Goal: Task Accomplishment & Management: Use online tool/utility

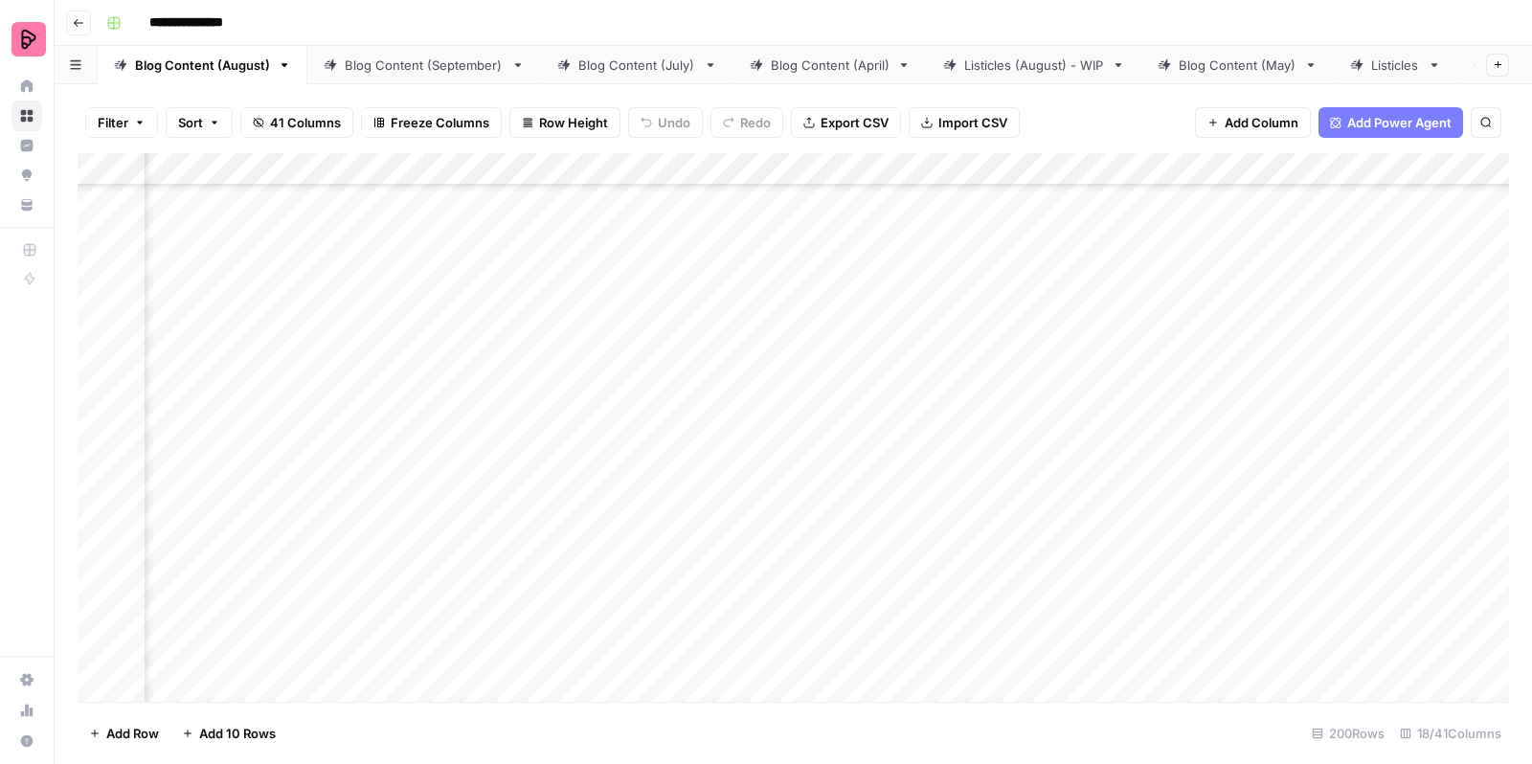
scroll to position [9014, 661]
click at [1135, 401] on div "Add Column" at bounding box center [793, 430] width 1431 height 554
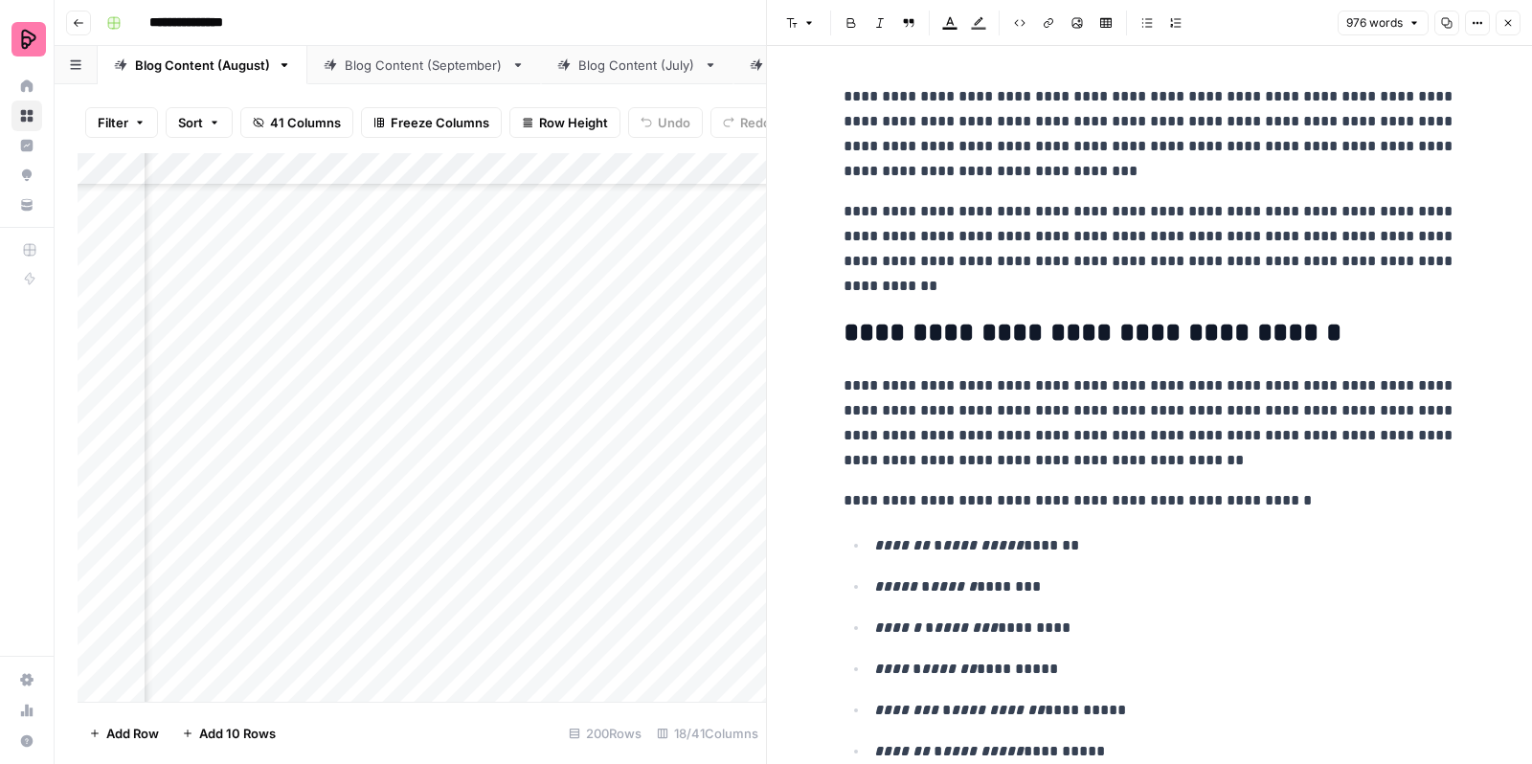
click at [1511, 28] on icon "button" at bounding box center [1507, 22] width 11 height 11
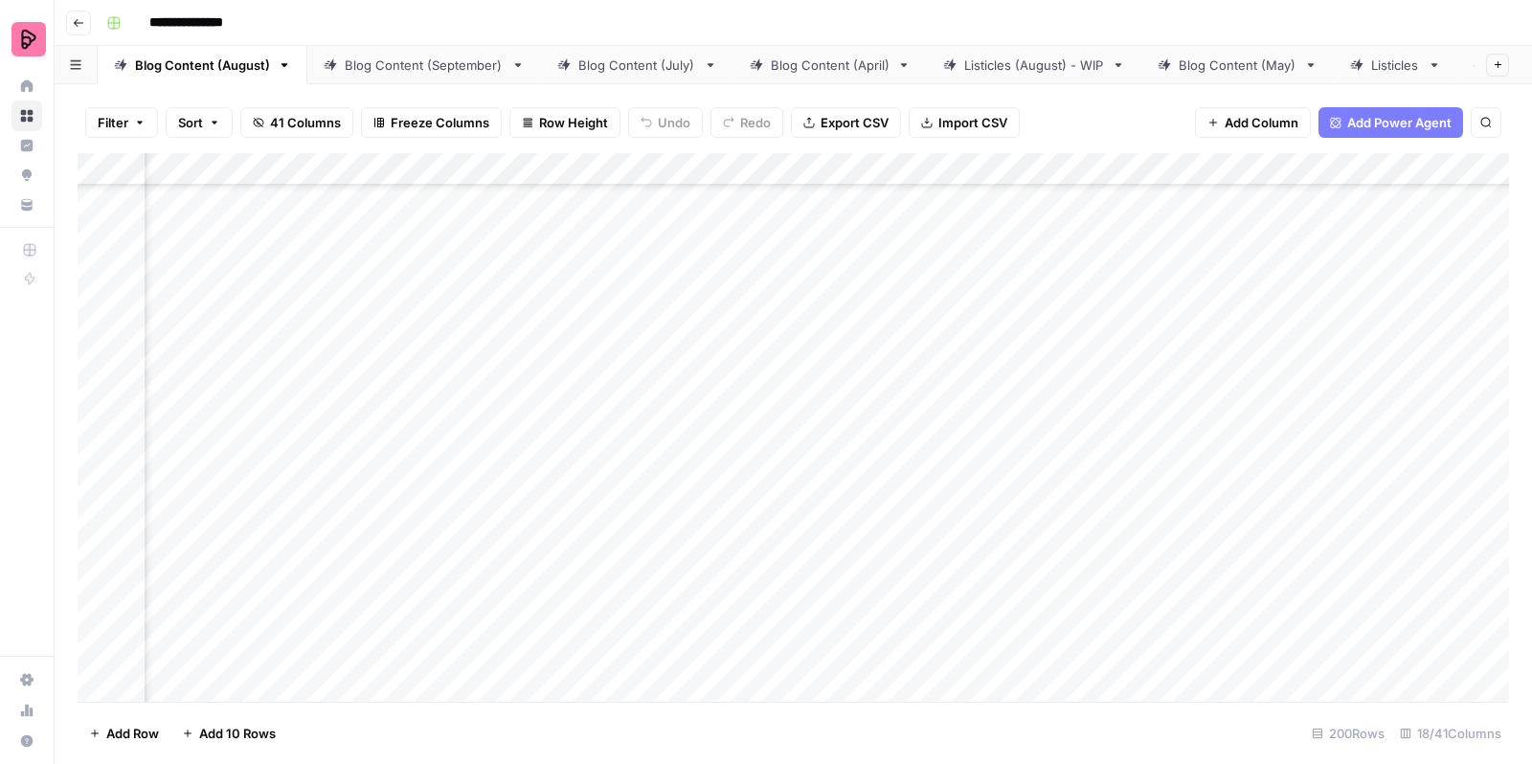
scroll to position [9466, 661]
click at [1129, 663] on div "Add Column" at bounding box center [793, 430] width 1431 height 554
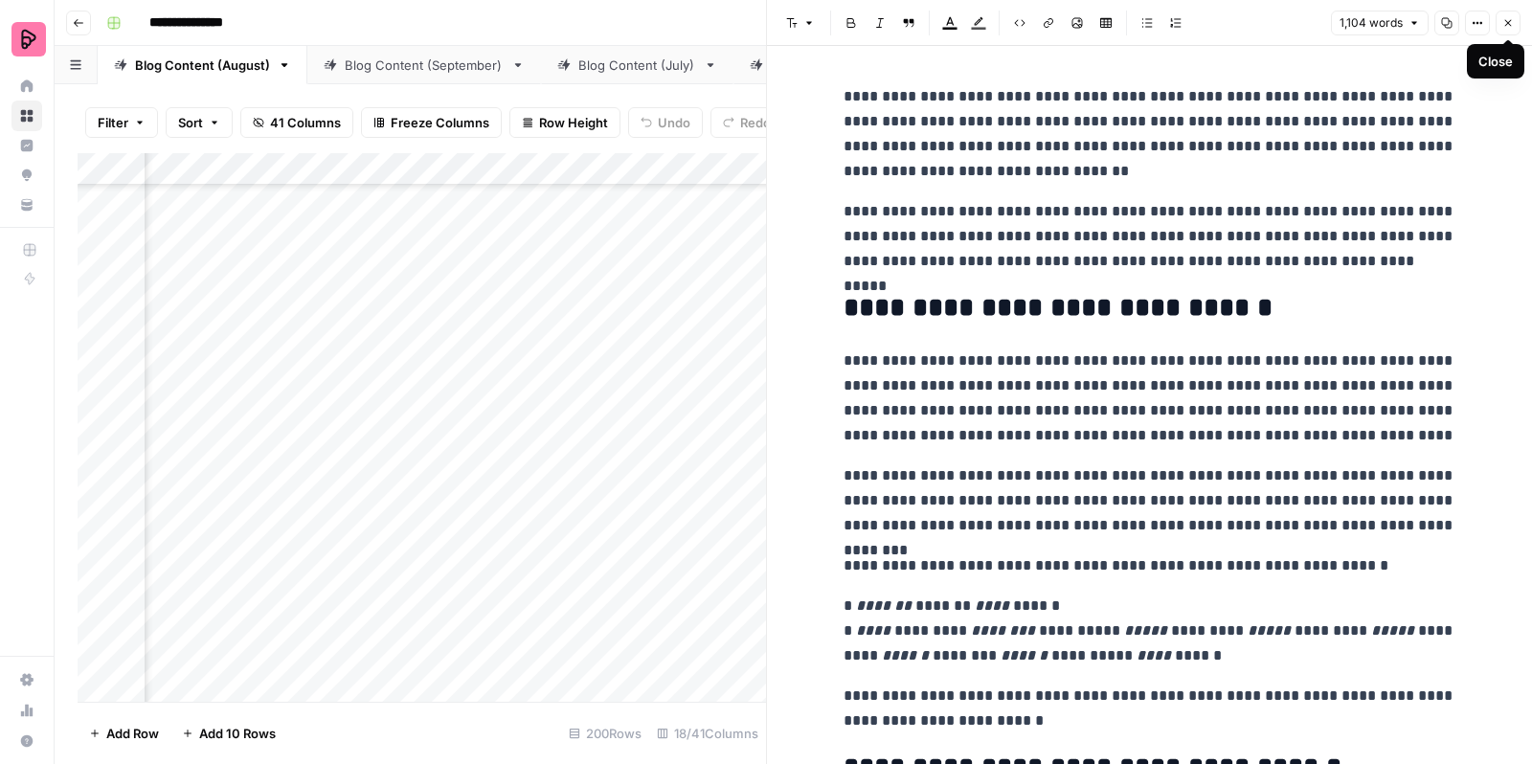
click at [1509, 25] on icon "button" at bounding box center [1507, 22] width 11 height 11
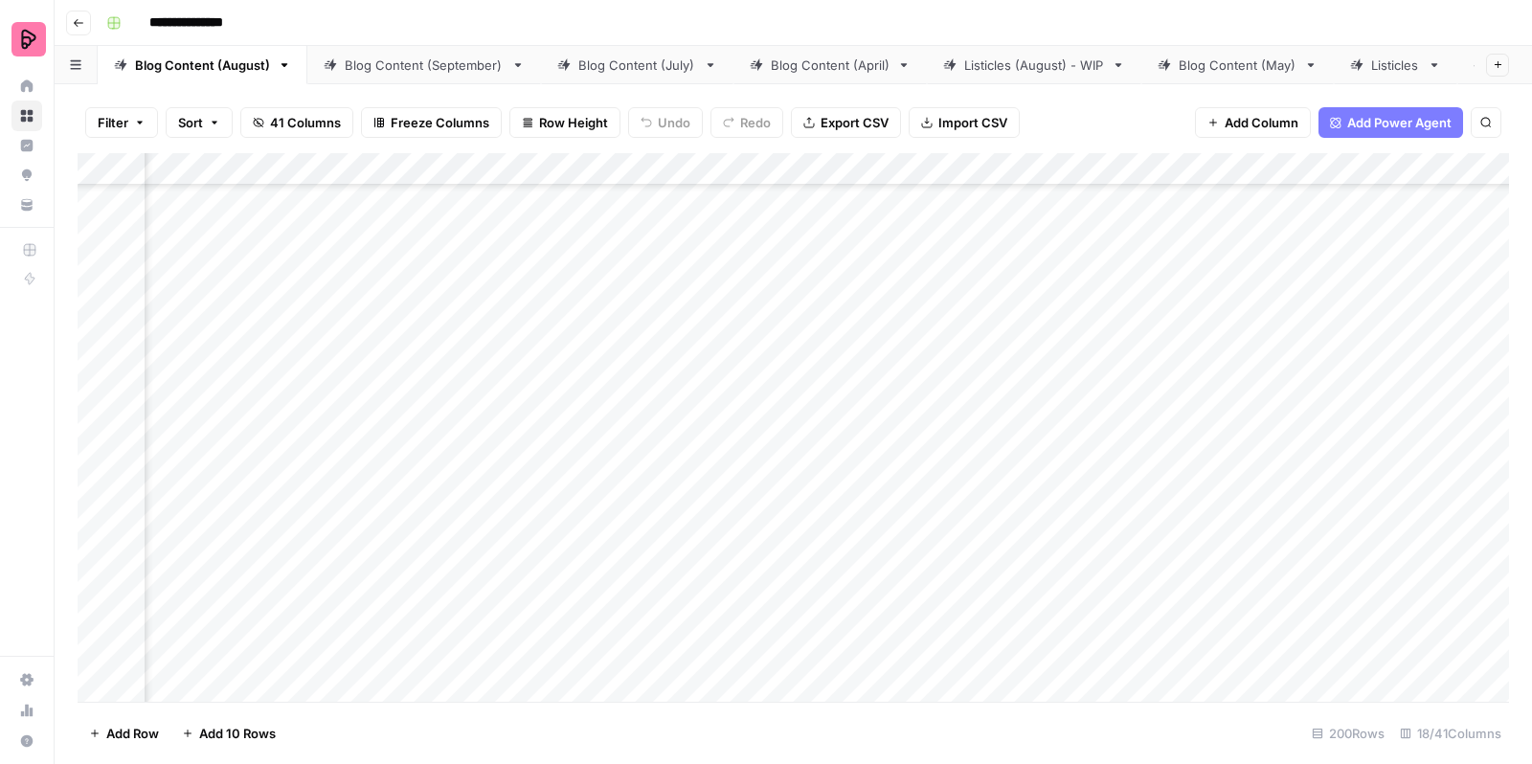
click at [698, 632] on div "Add Column" at bounding box center [793, 430] width 1431 height 554
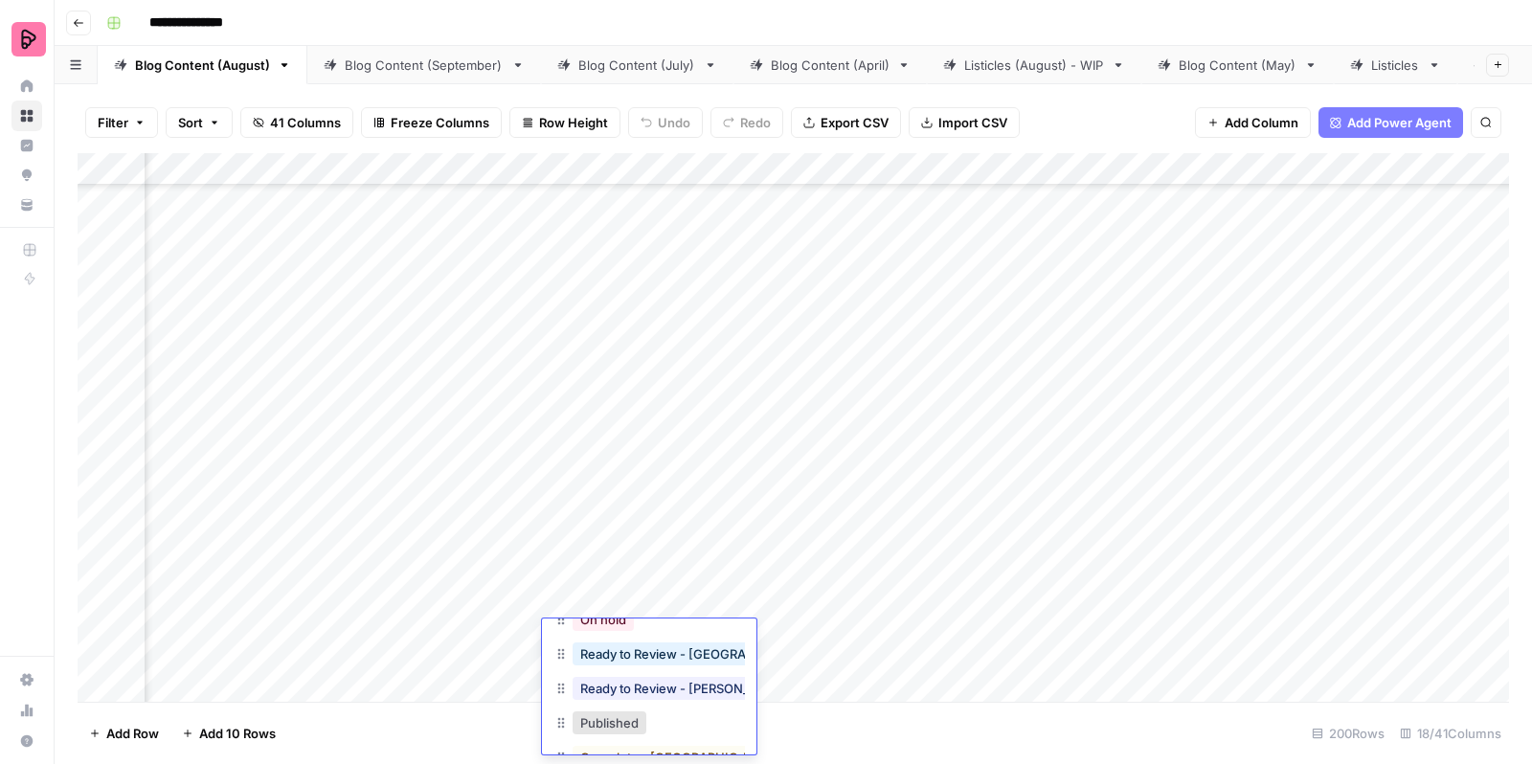
scroll to position [123, 0]
click at [689, 662] on button "Ready to Review - [GEOGRAPHIC_DATA]" at bounding box center [699, 656] width 253 height 23
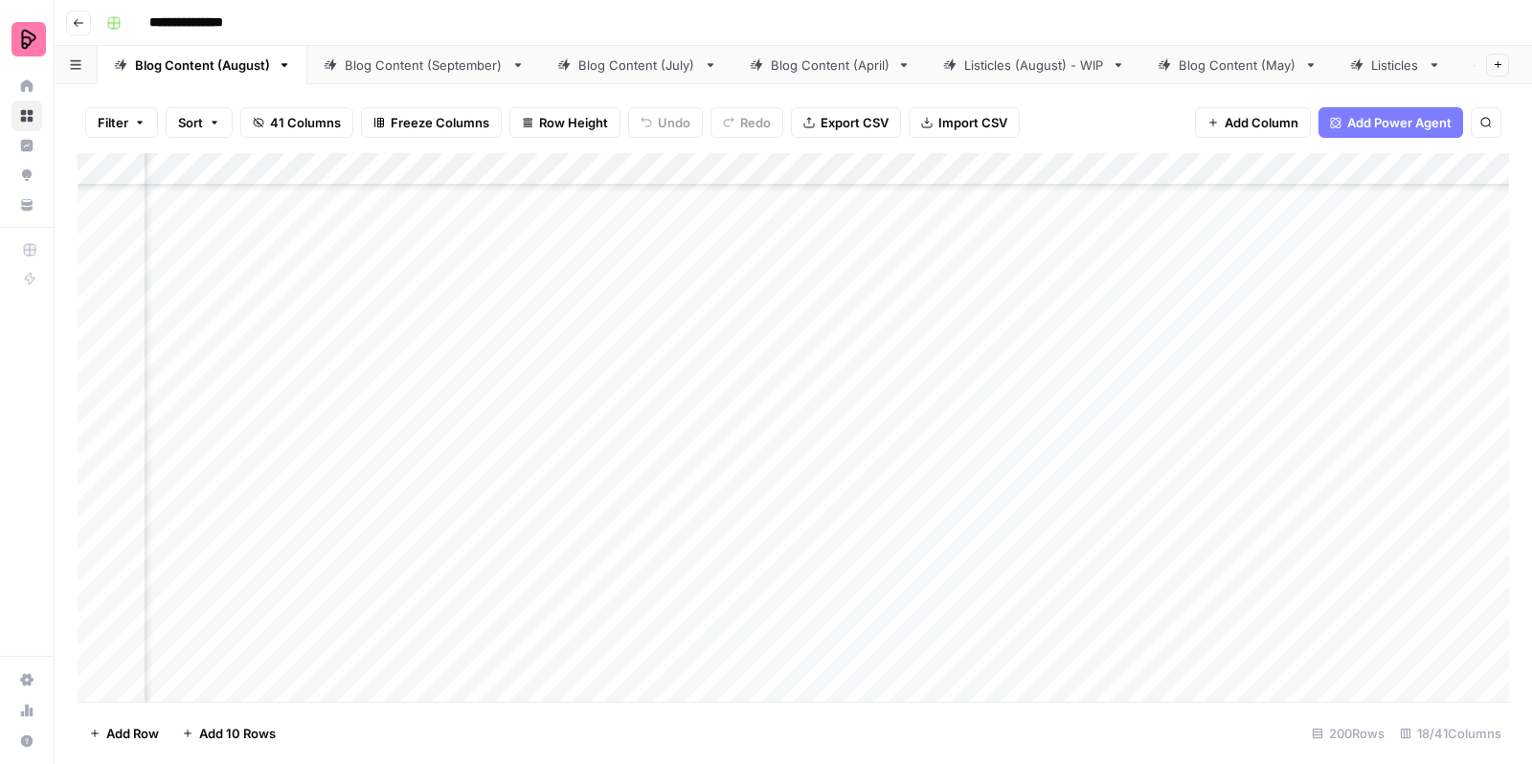
click at [691, 590] on div "Add Column" at bounding box center [793, 430] width 1431 height 554
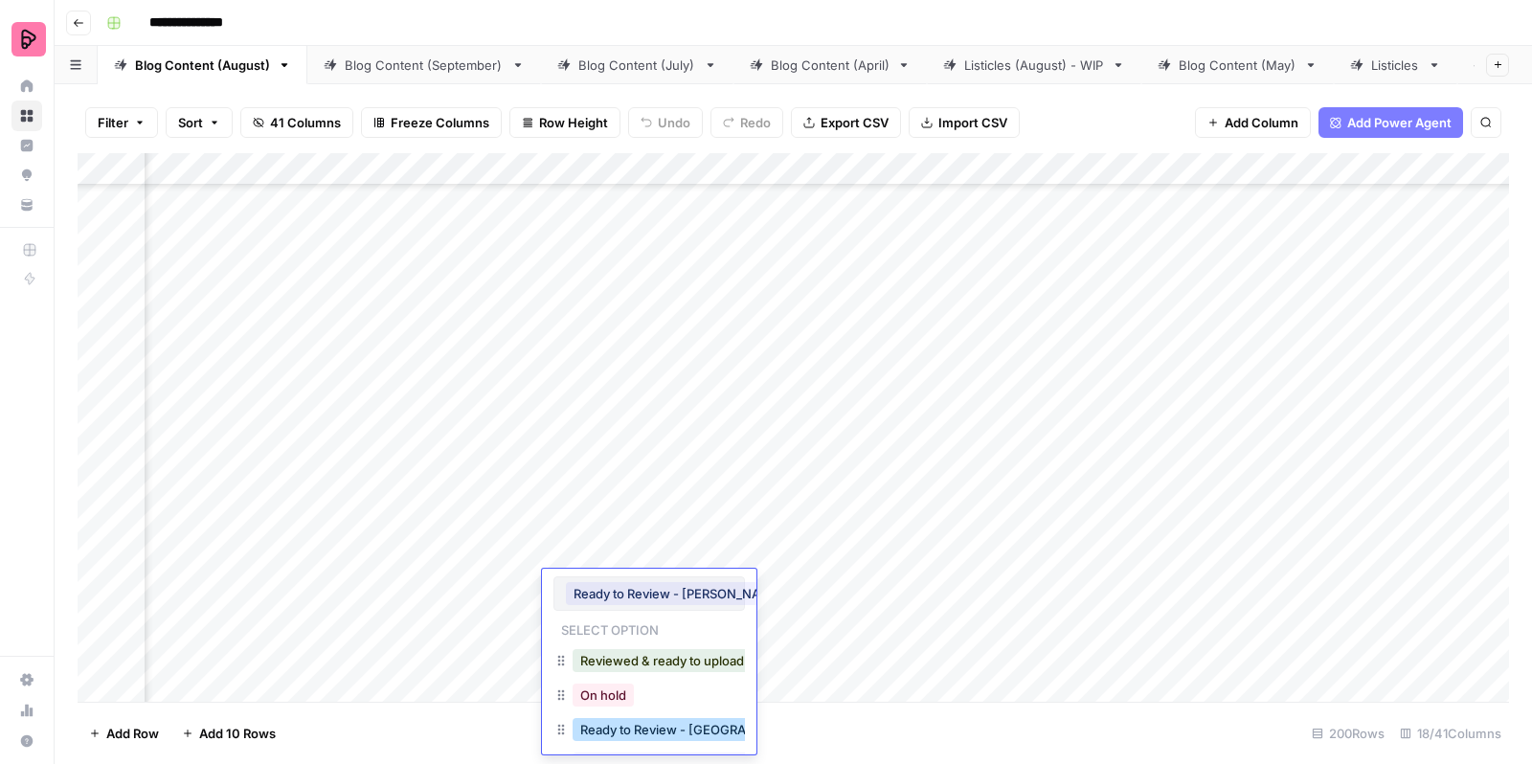
click at [664, 730] on button "Ready to Review - [GEOGRAPHIC_DATA]" at bounding box center [699, 729] width 253 height 23
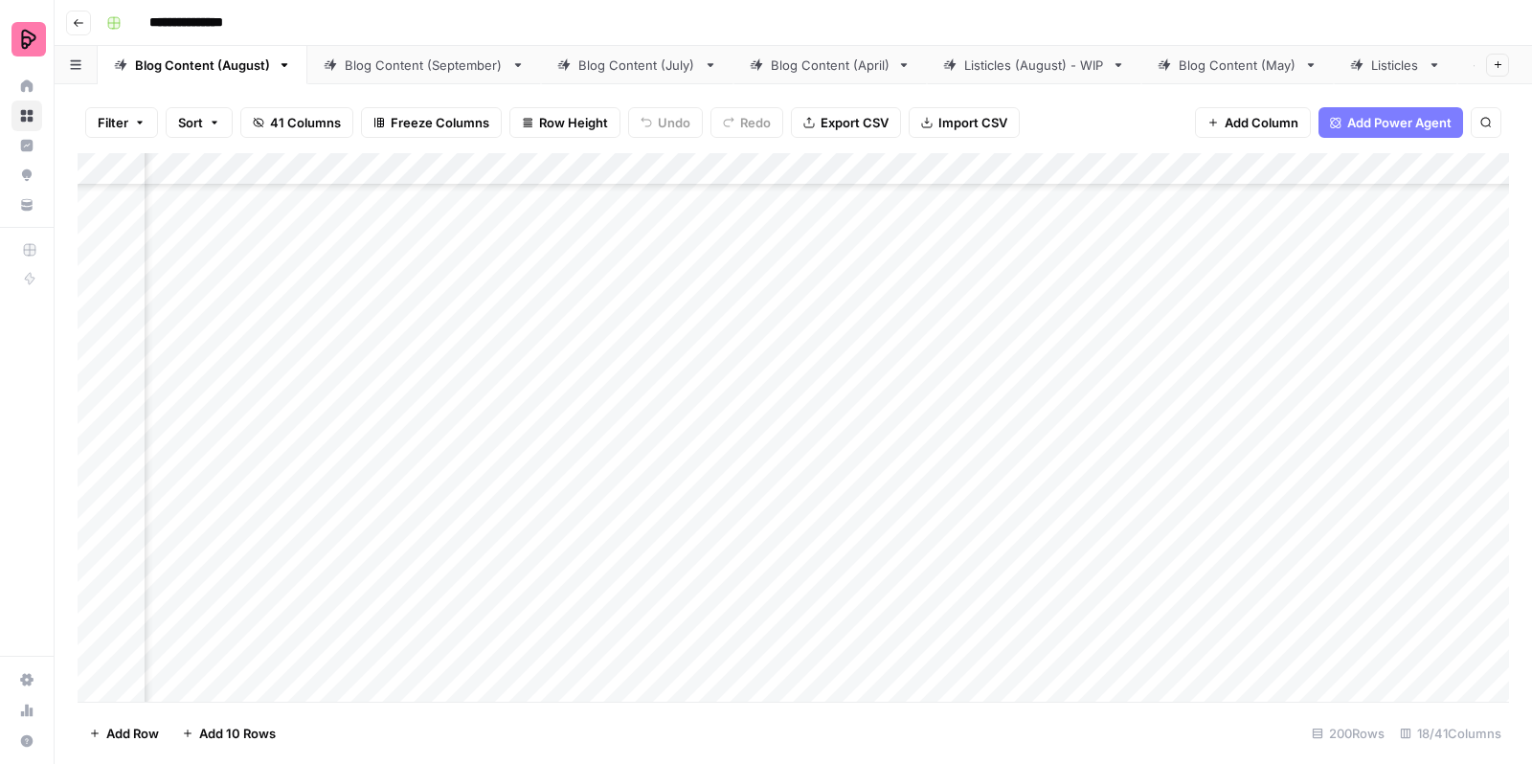
click at [684, 533] on div "Add Column" at bounding box center [793, 430] width 1431 height 554
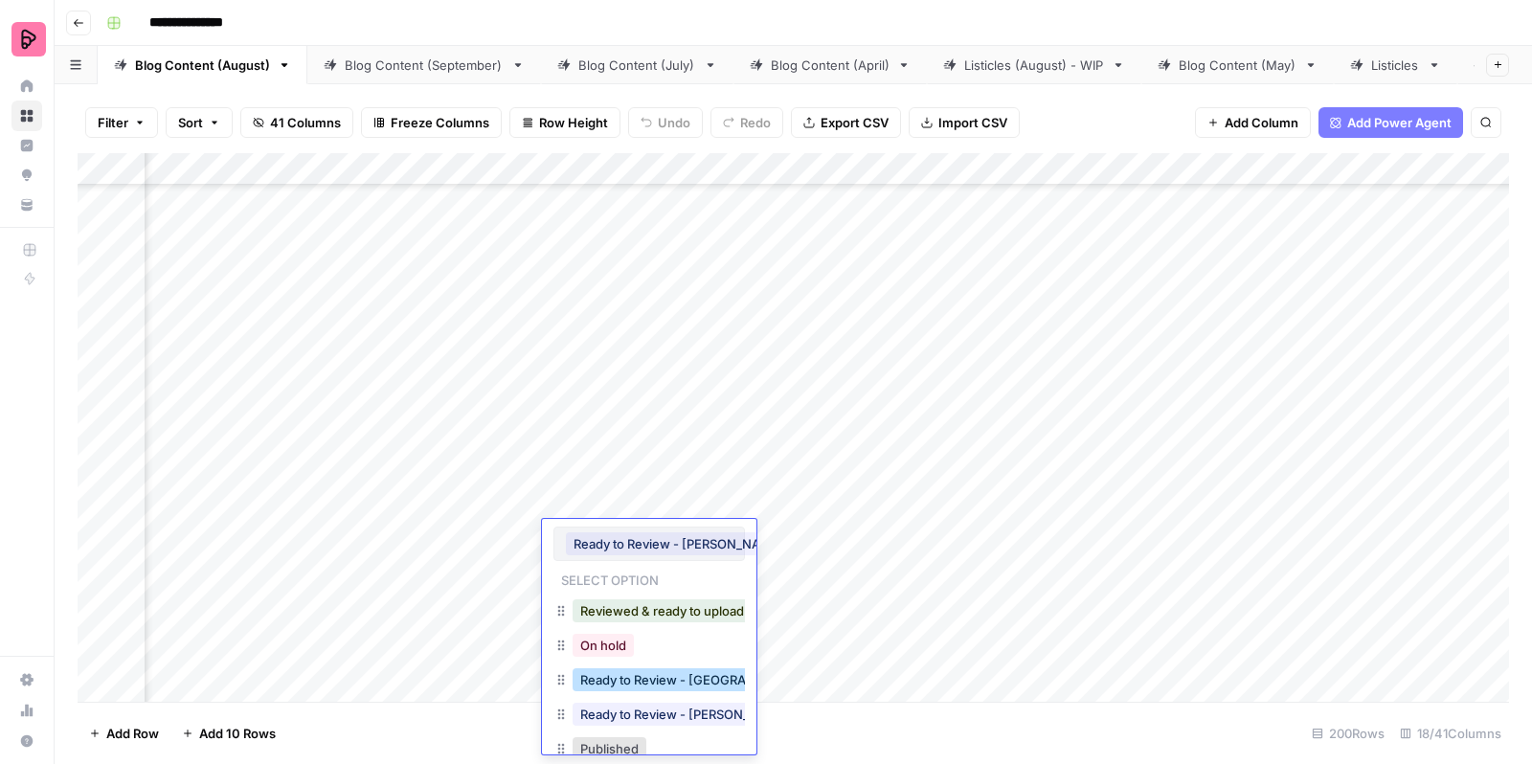
click at [686, 680] on button "Ready to Review - [GEOGRAPHIC_DATA]" at bounding box center [699, 679] width 253 height 23
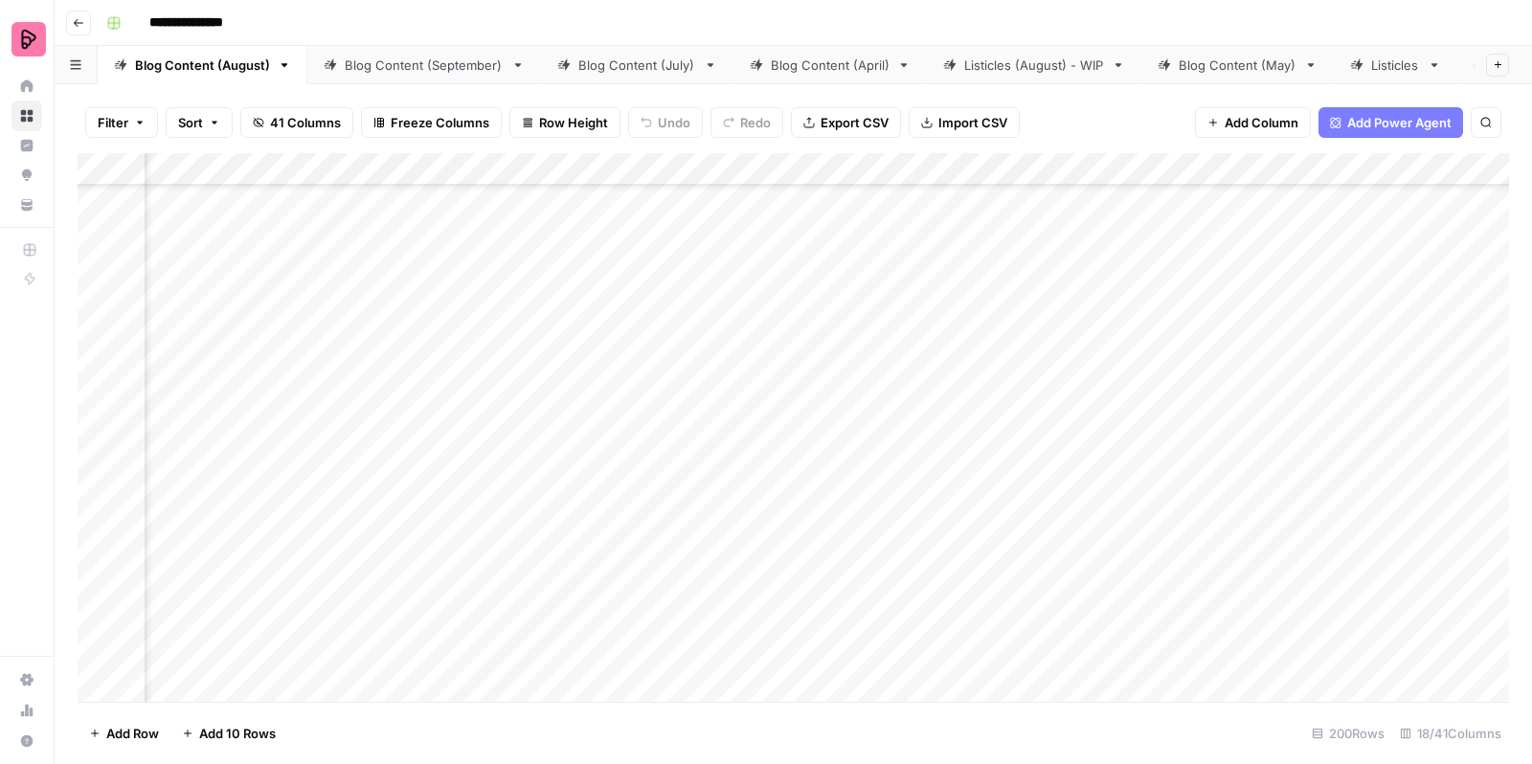
click at [696, 483] on div "Add Column" at bounding box center [793, 430] width 1431 height 554
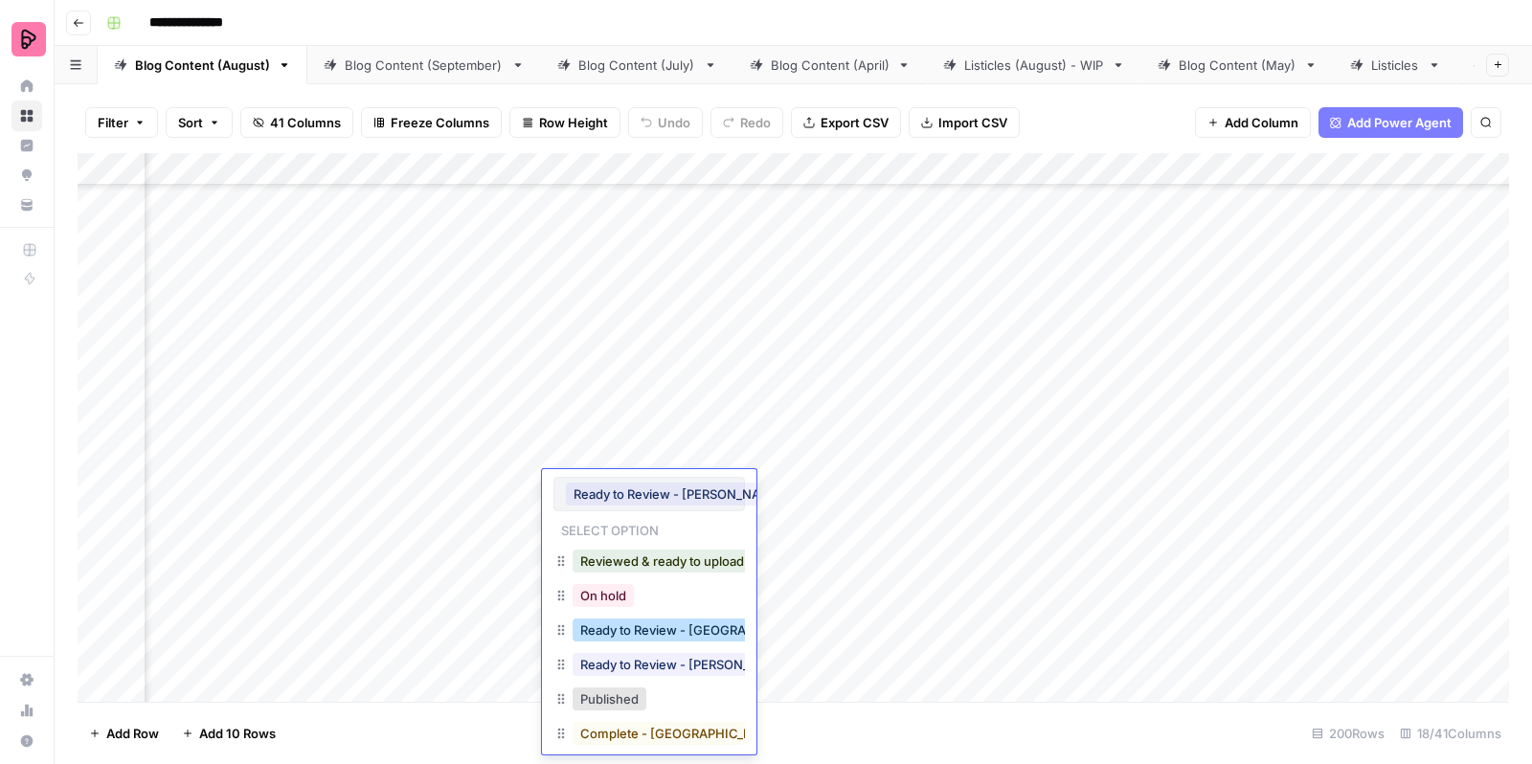
click at [673, 628] on button "Ready to Review - [GEOGRAPHIC_DATA]" at bounding box center [699, 629] width 253 height 23
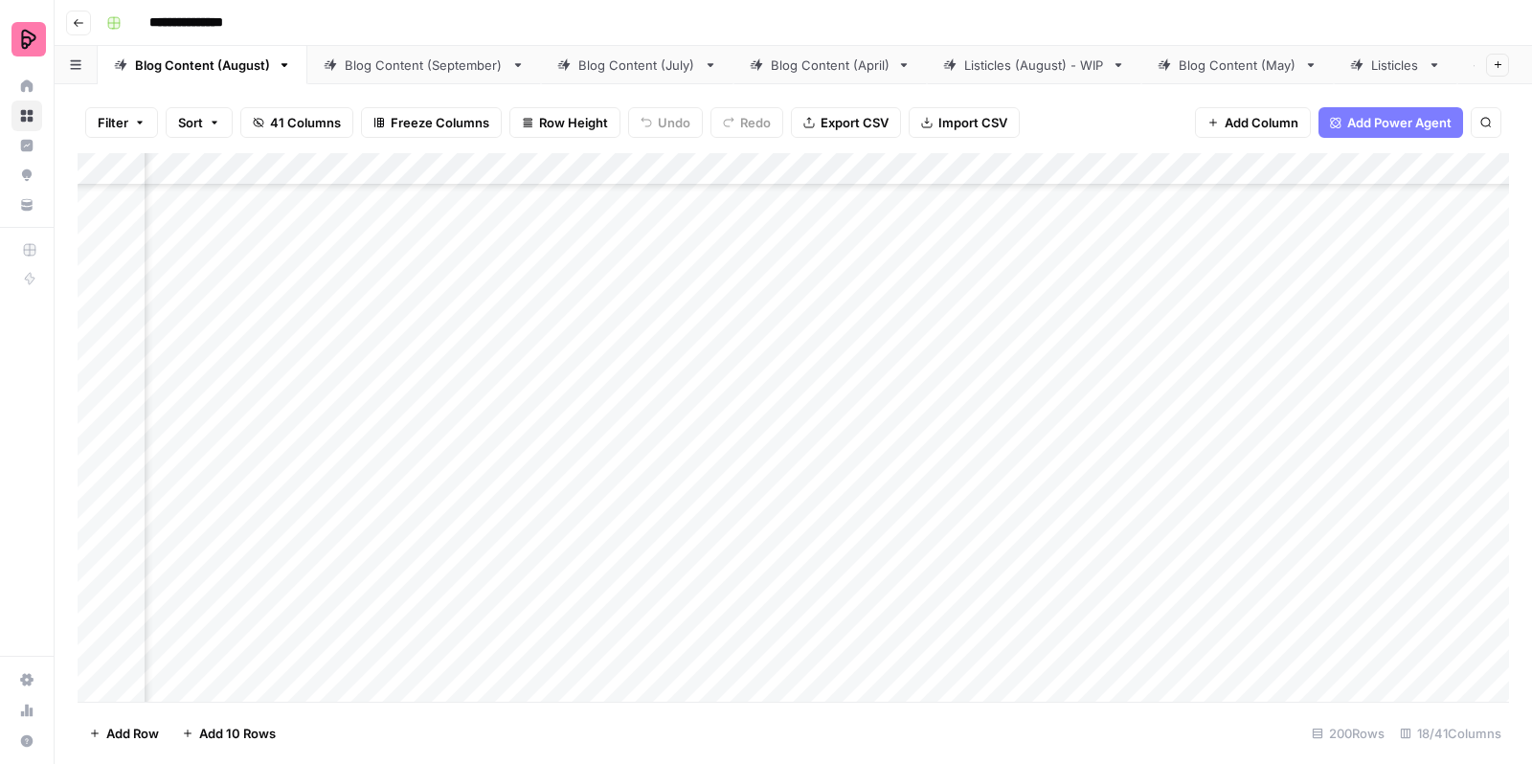
click at [682, 441] on div "Add Column" at bounding box center [793, 430] width 1431 height 554
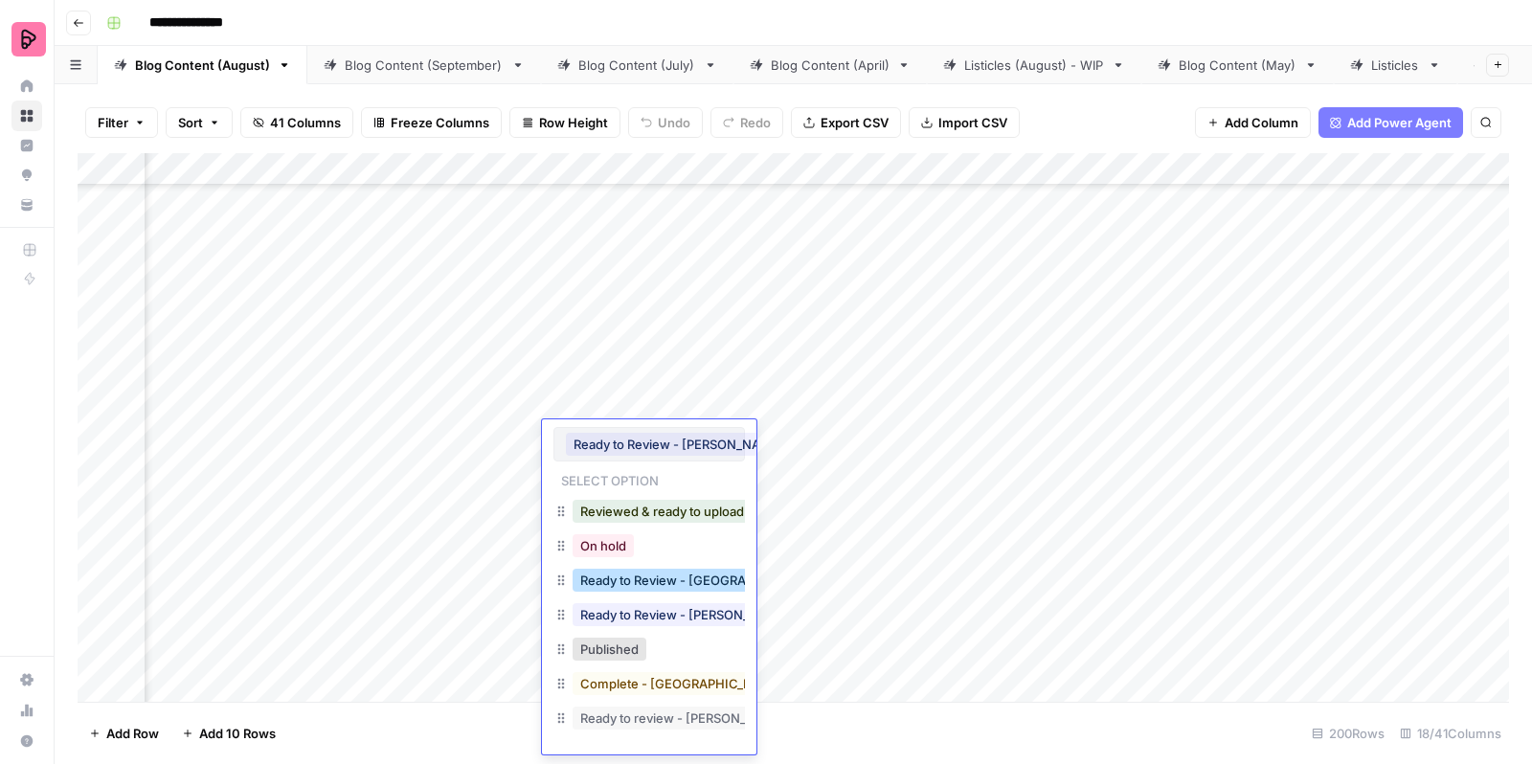
click at [669, 588] on button "Ready to Review - [GEOGRAPHIC_DATA]" at bounding box center [699, 580] width 253 height 23
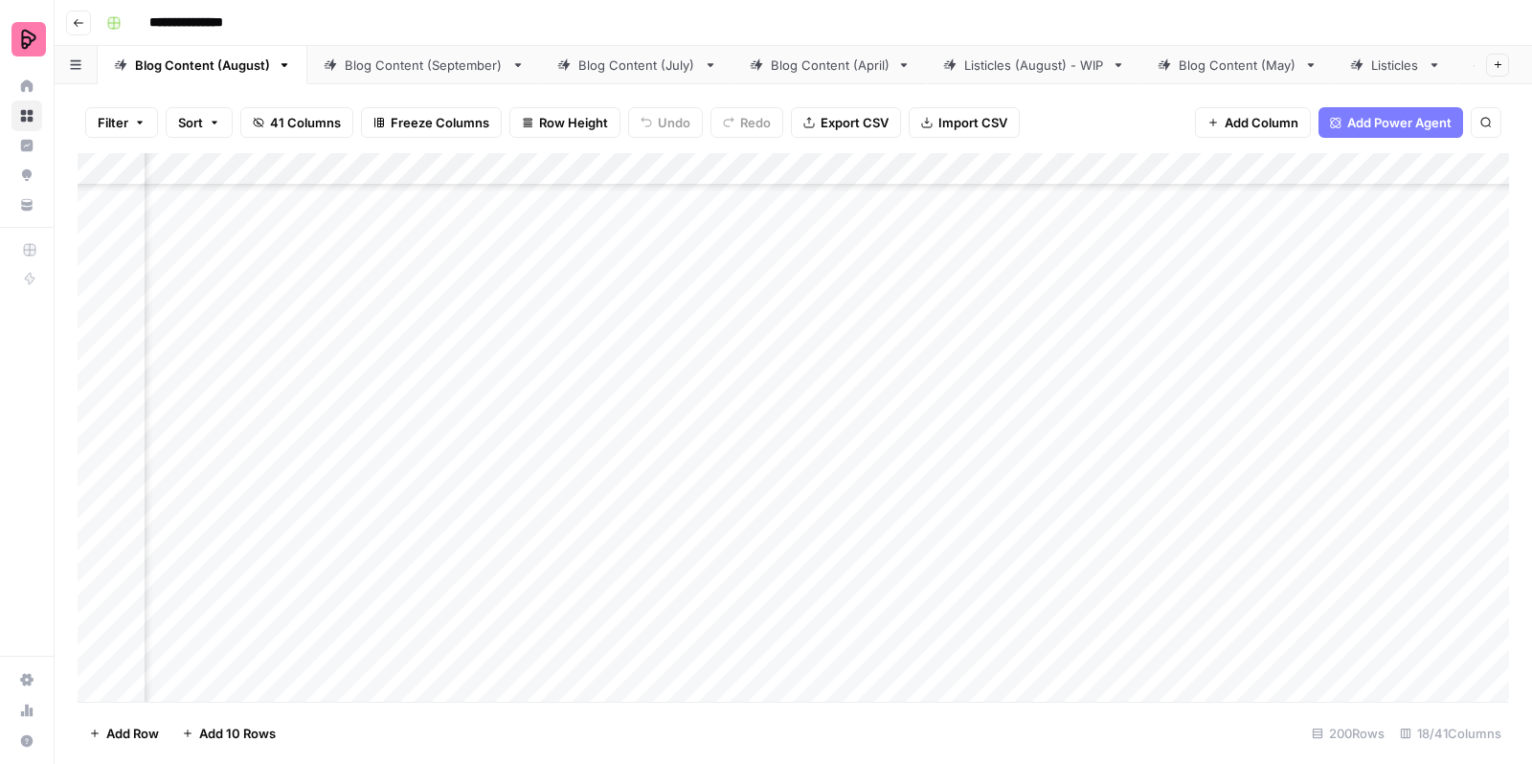
click at [702, 385] on div "Add Column" at bounding box center [793, 430] width 1431 height 554
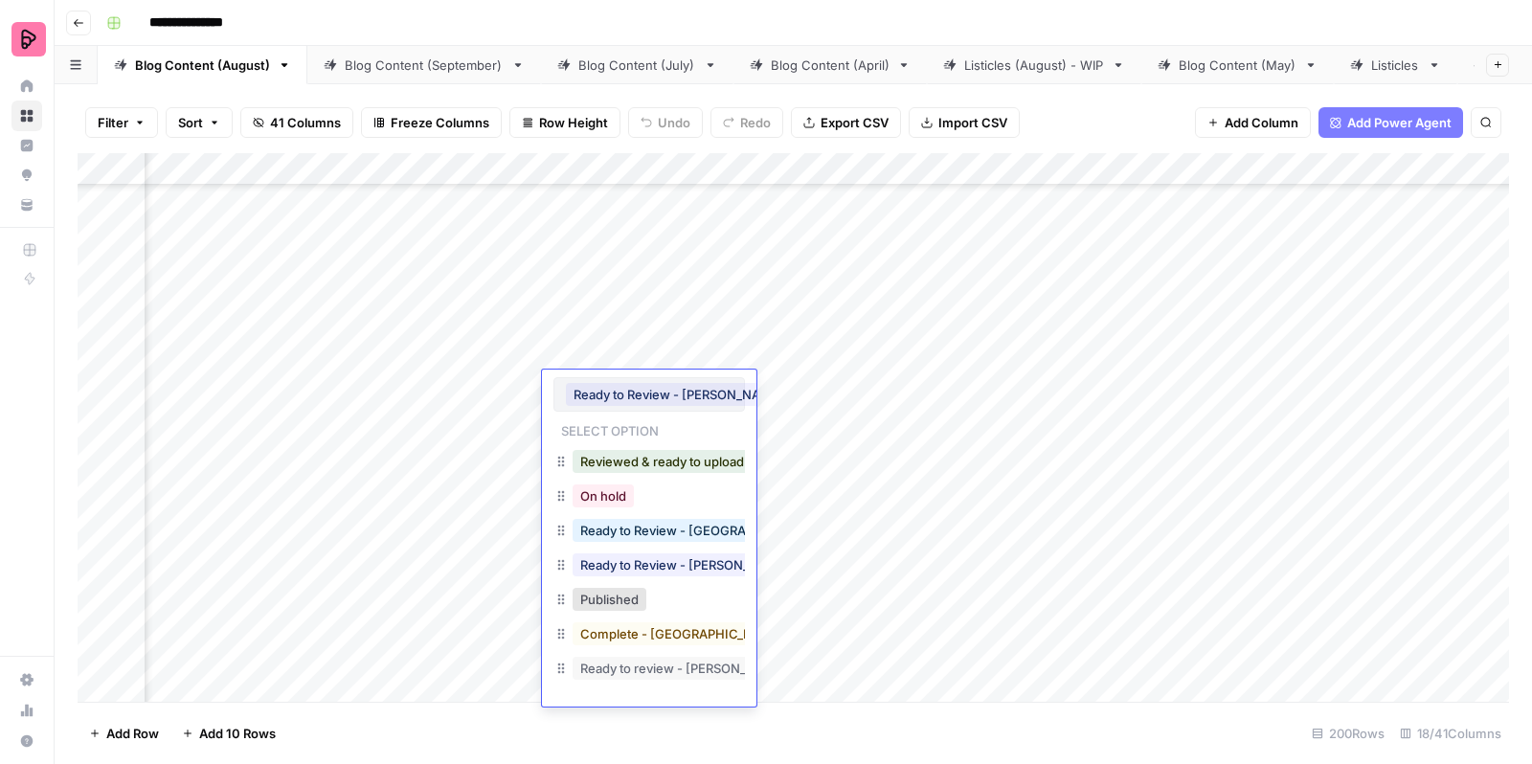
click at [676, 537] on button "Ready to Review - [GEOGRAPHIC_DATA]" at bounding box center [699, 530] width 253 height 23
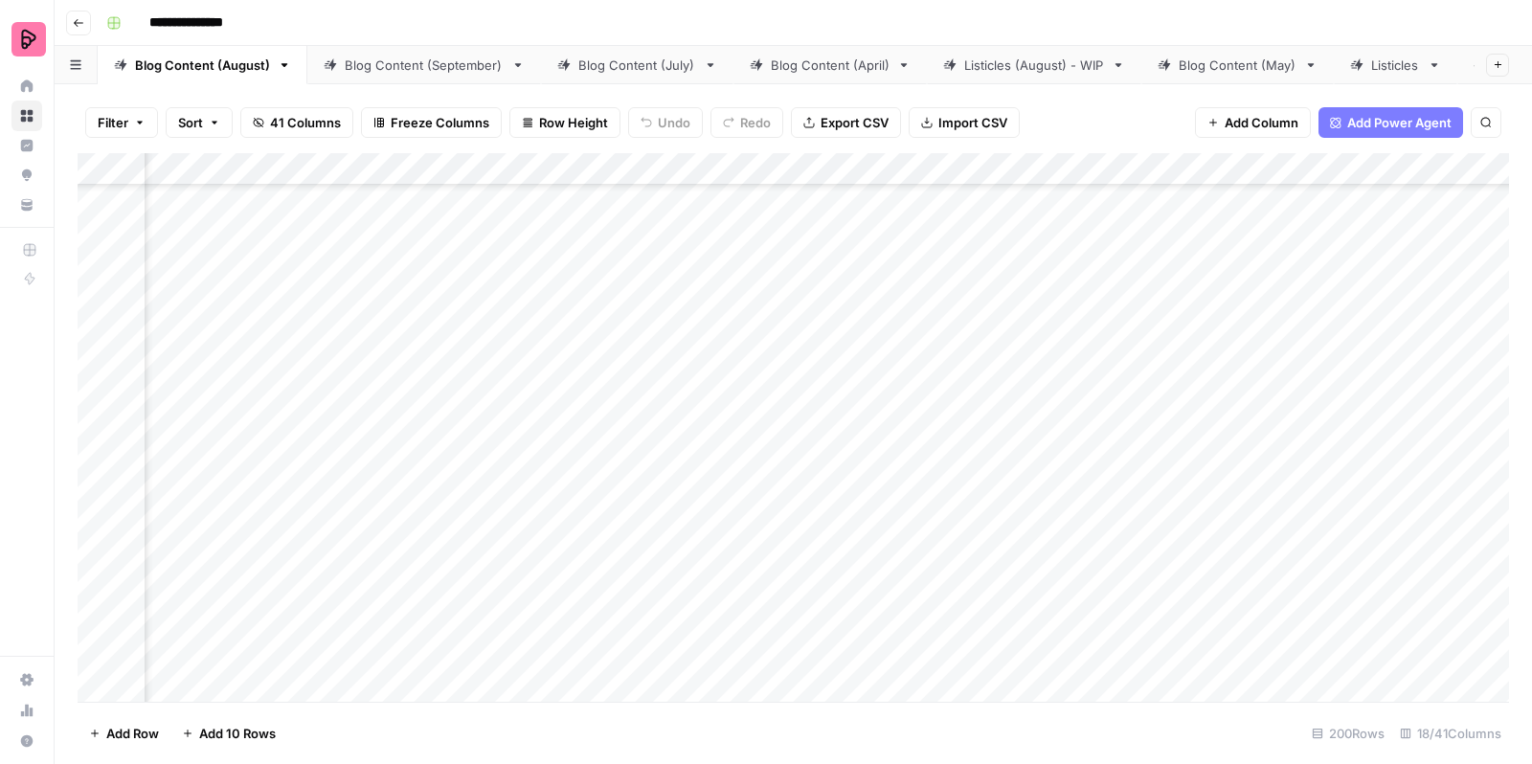
click at [824, 400] on div "Add Column" at bounding box center [793, 430] width 1431 height 554
